Goal: Communication & Community: Participate in discussion

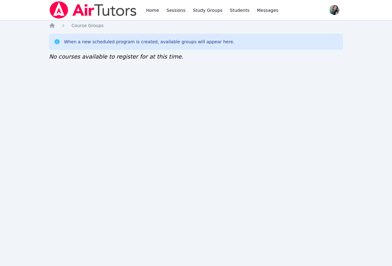
click at [161, 125] on div "Home Sessions Study Groups Students Messages Open user menu [PERSON_NAME] Open …" at bounding box center [196, 133] width 392 height 266
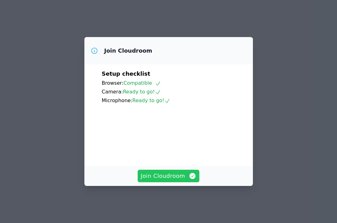
click at [176, 181] on span "Join Cloudroom" at bounding box center [169, 176] width 56 height 9
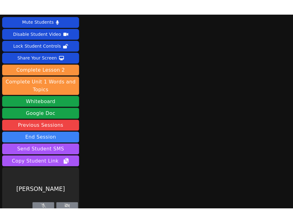
scroll to position [15, 0]
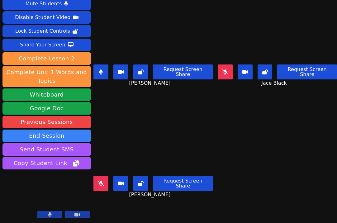
click at [101, 70] on icon at bounding box center [100, 72] width 3 height 5
click at [101, 65] on button at bounding box center [101, 72] width 15 height 15
click at [100, 70] on icon at bounding box center [100, 72] width 3 height 5
click at [121, 88] on div "Isaiah Velasco Request Screen Share Isaiah Velasco" at bounding box center [153, 41] width 119 height 112
click at [144, 97] on div "Carlos Cardoza Request Screen Share Carlos Cardoza" at bounding box center [153, 153] width 119 height 112
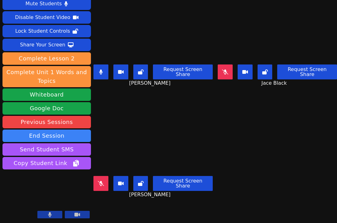
click at [104, 65] on button at bounding box center [101, 72] width 15 height 15
click at [121, 86] on div "Isaiah Velasco Request Screen Share Isaiah Velasco" at bounding box center [153, 41] width 119 height 112
click at [222, 70] on icon at bounding box center [225, 72] width 6 height 5
click at [104, 69] on button at bounding box center [101, 72] width 15 height 15
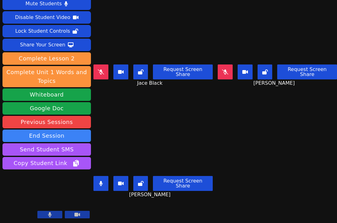
click at [112, 197] on div "Isaiah Velasco Request Screen Share Isaiah Velasco" at bounding box center [153, 153] width 119 height 112
click at [222, 70] on icon at bounding box center [225, 72] width 6 height 5
click at [218, 66] on button at bounding box center [225, 72] width 15 height 15
drag, startPoint x: 127, startPoint y: 196, endPoint x: 127, endPoint y: 192, distance: 3.5
click at [126, 196] on div "Isaiah Velasco Request Screen Share Isaiah Velasco" at bounding box center [153, 153] width 119 height 112
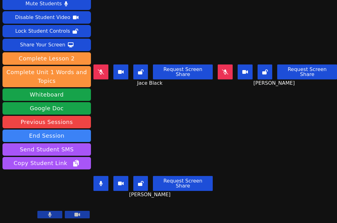
click at [116, 200] on div "Isaiah Velasco Request Screen Share Isaiah Velasco" at bounding box center [153, 153] width 119 height 112
click at [96, 68] on button at bounding box center [101, 72] width 15 height 15
click at [101, 176] on button at bounding box center [101, 183] width 15 height 15
click at [143, 181] on icon at bounding box center [141, 183] width 6 height 5
click at [103, 176] on button at bounding box center [101, 183] width 15 height 15
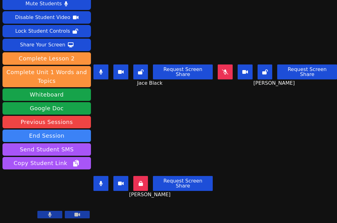
click at [142, 176] on button at bounding box center [140, 183] width 15 height 15
click at [101, 181] on icon at bounding box center [100, 183] width 3 height 5
click at [101, 176] on button at bounding box center [101, 183] width 15 height 15
drag, startPoint x: 101, startPoint y: 172, endPoint x: 101, endPoint y: 179, distance: 6.5
click at [101, 179] on button at bounding box center [101, 183] width 15 height 15
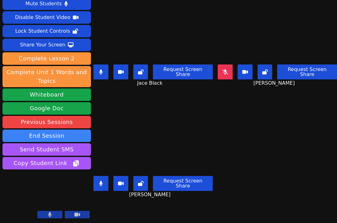
click at [101, 181] on icon at bounding box center [100, 183] width 3 height 5
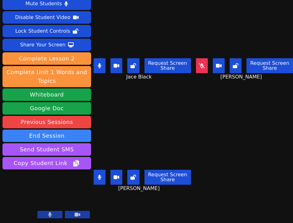
click at [128, 193] on div "Isaiah Velasco Request Screen Share Isaiah Velasco" at bounding box center [142, 153] width 97 height 112
click at [101, 63] on button at bounding box center [100, 65] width 12 height 15
click at [101, 58] on button at bounding box center [100, 65] width 12 height 15
click at [103, 60] on button at bounding box center [100, 65] width 12 height 15
click at [127, 189] on div "Isaiah Velasco Request Screen Share Isaiah Velasco" at bounding box center [142, 153] width 97 height 112
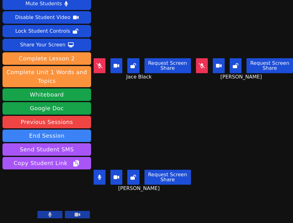
click at [106, 200] on div "Isaiah Velasco Request Screen Share Isaiah Velasco" at bounding box center [142, 153] width 97 height 112
click at [99, 175] on icon at bounding box center [99, 177] width 3 height 5
click at [196, 61] on button at bounding box center [202, 65] width 12 height 15
click at [101, 65] on button at bounding box center [100, 65] width 12 height 15
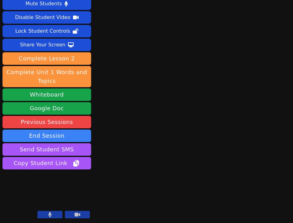
click at [51, 214] on icon at bounding box center [50, 214] width 4 height 5
click at [79, 215] on icon at bounding box center [78, 215] width 6 height 4
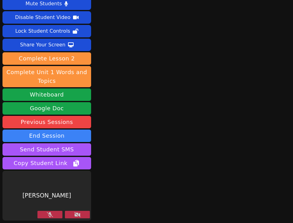
click at [79, 215] on icon at bounding box center [77, 214] width 6 height 5
